Goal: Task Accomplishment & Management: Complete application form

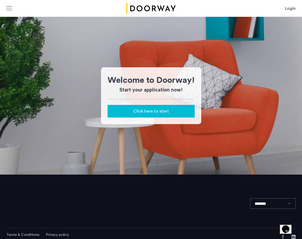
click at [158, 108] on span "Click here to start" at bounding box center [151, 111] width 36 height 6
click at [151, 109] on span "Click here to start" at bounding box center [151, 111] width 36 height 6
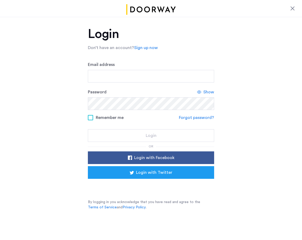
click at [142, 82] on form "Email address Password Show Remember me Forgot password? Login" at bounding box center [151, 101] width 126 height 80
click at [140, 78] on input "Email address" at bounding box center [151, 76] width 126 height 13
type input "**********"
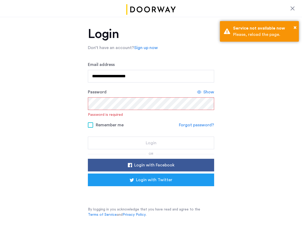
click at [197, 128] on div "Remember me Forgot password?" at bounding box center [151, 124] width 126 height 7
click at [197, 126] on link "Forgot password?" at bounding box center [196, 125] width 35 height 6
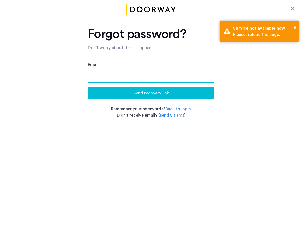
click at [158, 80] on input "Email" at bounding box center [151, 76] width 126 height 13
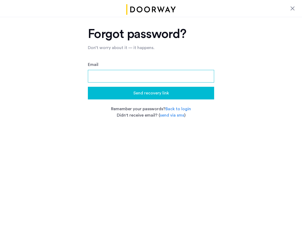
type input "**********"
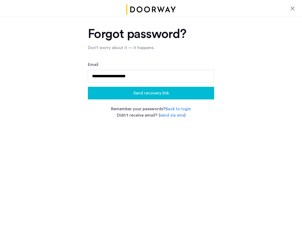
click at [159, 93] on span "Send recovery link" at bounding box center [151, 93] width 36 height 6
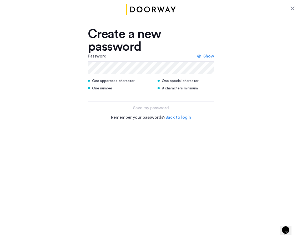
click at [206, 58] on span "Show" at bounding box center [208, 56] width 11 height 6
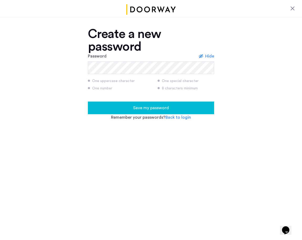
click at [180, 102] on button "Save my password" at bounding box center [151, 107] width 126 height 13
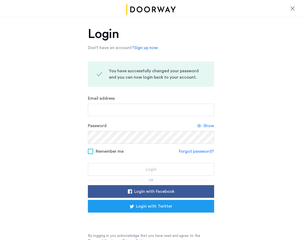
click at [164, 103] on div "Email address" at bounding box center [151, 105] width 126 height 21
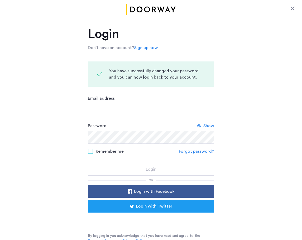
click at [164, 109] on input "Email address" at bounding box center [151, 109] width 126 height 13
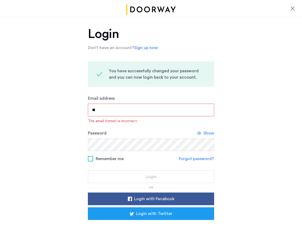
type input "**********"
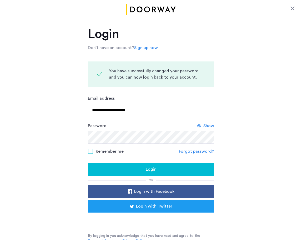
click at [98, 150] on span "Remember me" at bounding box center [110, 151] width 28 height 6
click at [127, 163] on button "Login" at bounding box center [151, 169] width 126 height 13
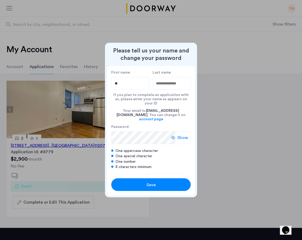
type input "*"
type input "*******"
type input "********"
click at [162, 178] on button "Save" at bounding box center [150, 184] width 79 height 13
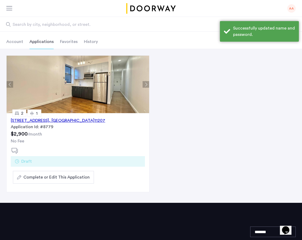
scroll to position [28, 0]
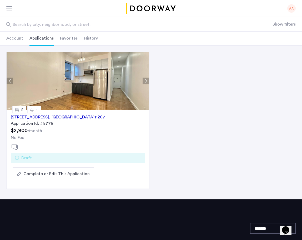
click at [41, 115] on div "74 Eldert Street, Unit A3, Brooklyn , NY 11207" at bounding box center [58, 117] width 94 height 6
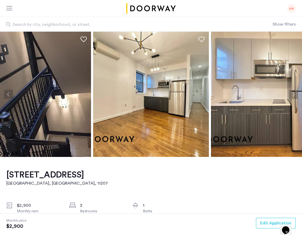
click at [71, 121] on img at bounding box center [33, 94] width 116 height 125
click at [289, 95] on button "Next apartment" at bounding box center [293, 94] width 9 height 9
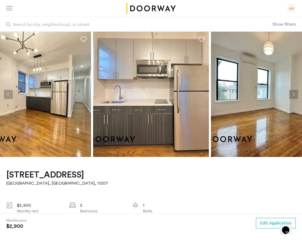
click at [292, 95] on button "Next apartment" at bounding box center [293, 94] width 9 height 9
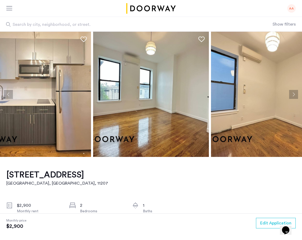
click at [292, 95] on button "Next apartment" at bounding box center [293, 94] width 9 height 9
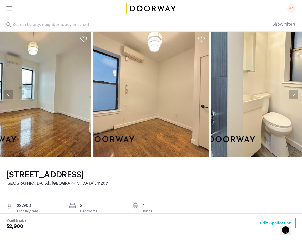
click at [292, 95] on button "Next apartment" at bounding box center [293, 94] width 9 height 9
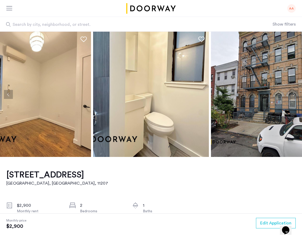
click at [292, 95] on button "Next apartment" at bounding box center [293, 94] width 9 height 9
drag, startPoint x: 292, startPoint y: 95, endPoint x: 231, endPoint y: 67, distance: 67.1
click at [231, 67] on ngx-slick-carousel at bounding box center [151, 94] width 302 height 125
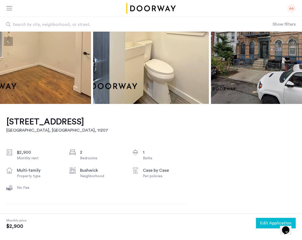
scroll to position [60, 0]
